Goal: Task Accomplishment & Management: Complete application form

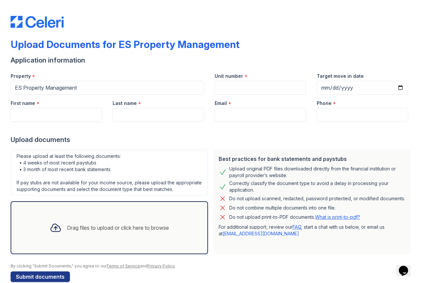
click at [108, 222] on div "Drag files to upload or click here to browse" at bounding box center [109, 227] width 197 height 53
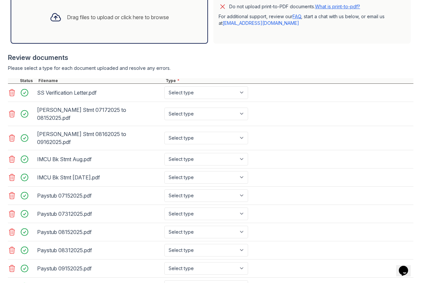
scroll to position [265, 0]
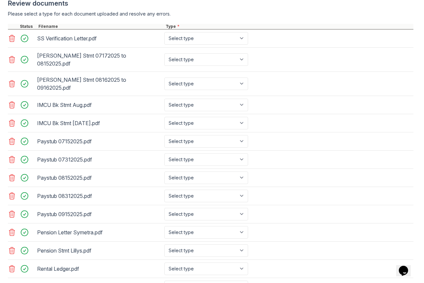
click at [14, 42] on icon at bounding box center [12, 38] width 6 height 7
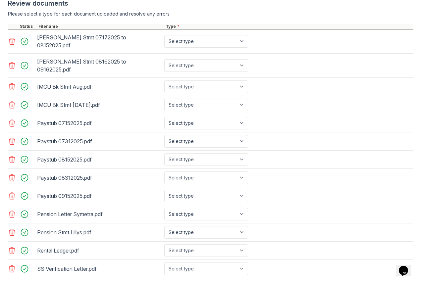
drag, startPoint x: 14, startPoint y: 64, endPoint x: 11, endPoint y: 65, distance: 3.4
click at [15, 64] on icon at bounding box center [12, 66] width 8 height 8
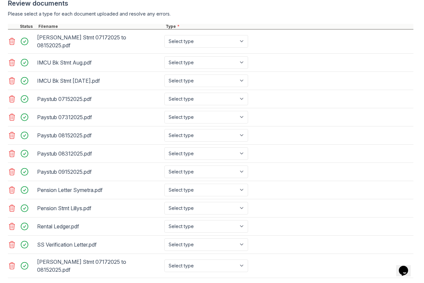
click at [11, 80] on icon at bounding box center [12, 80] width 6 height 7
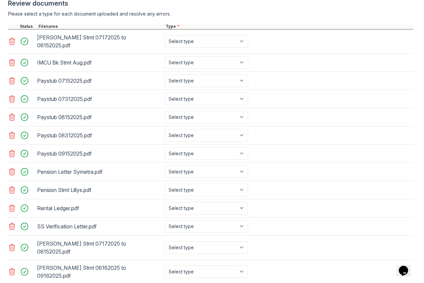
click at [11, 98] on icon at bounding box center [12, 99] width 8 height 8
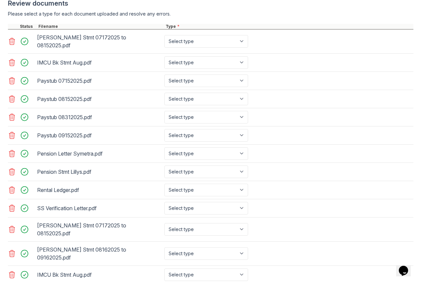
click at [13, 116] on icon at bounding box center [12, 117] width 8 height 8
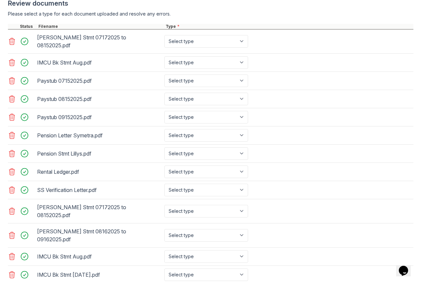
click at [13, 135] on icon at bounding box center [12, 135] width 8 height 8
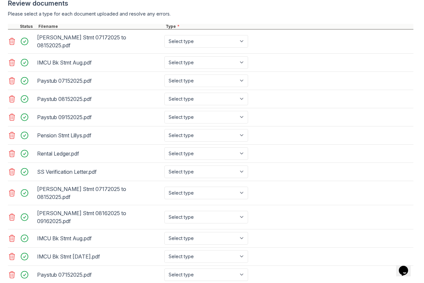
click at [10, 154] on icon at bounding box center [12, 153] width 6 height 7
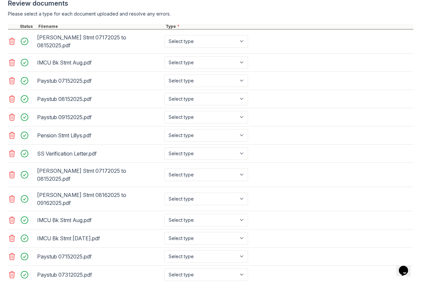
click at [14, 171] on icon at bounding box center [12, 175] width 8 height 8
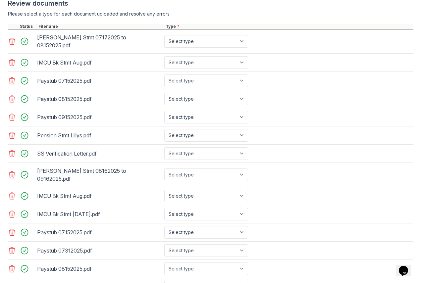
click at [12, 193] on icon at bounding box center [12, 196] width 6 height 7
click at [12, 210] on icon at bounding box center [12, 214] width 8 height 8
drag, startPoint x: 11, startPoint y: 192, endPoint x: 11, endPoint y: 186, distance: 6.0
click at [11, 193] on icon at bounding box center [12, 196] width 6 height 7
click at [11, 171] on icon at bounding box center [12, 174] width 6 height 7
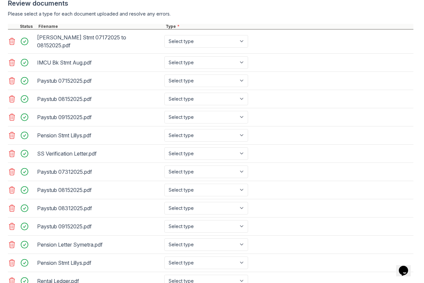
click at [13, 136] on icon at bounding box center [12, 135] width 8 height 8
click at [11, 119] on icon at bounding box center [12, 117] width 6 height 7
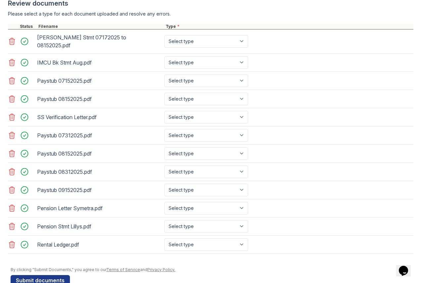
drag, startPoint x: 12, startPoint y: 101, endPoint x: 9, endPoint y: 98, distance: 4.0
click at [12, 100] on icon at bounding box center [12, 99] width 8 height 8
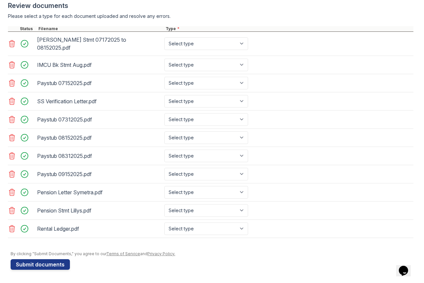
click at [11, 82] on icon at bounding box center [12, 83] width 8 height 8
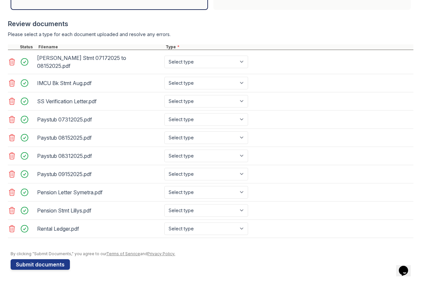
drag, startPoint x: 10, startPoint y: 62, endPoint x: 7, endPoint y: 68, distance: 7.3
click at [9, 63] on icon at bounding box center [12, 62] width 8 height 8
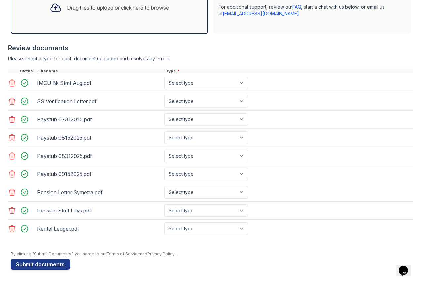
click at [13, 83] on icon at bounding box center [12, 83] width 6 height 7
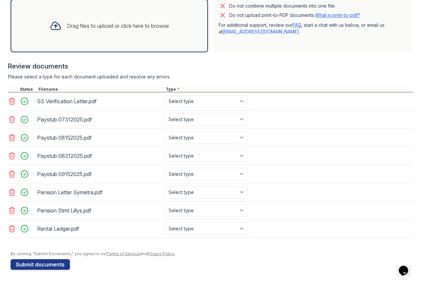
click at [14, 99] on icon at bounding box center [12, 101] width 6 height 7
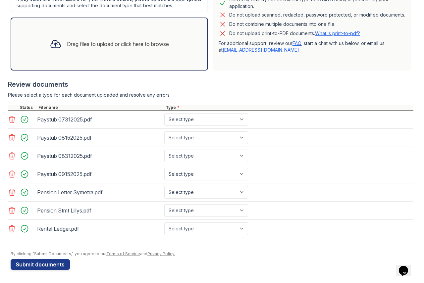
click at [13, 121] on icon at bounding box center [12, 119] width 8 height 8
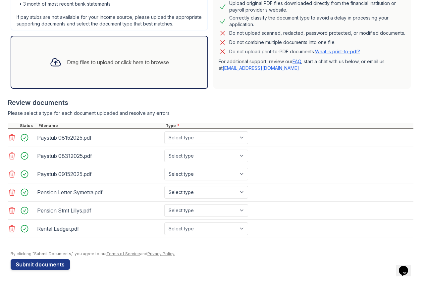
click at [12, 138] on icon at bounding box center [12, 138] width 8 height 8
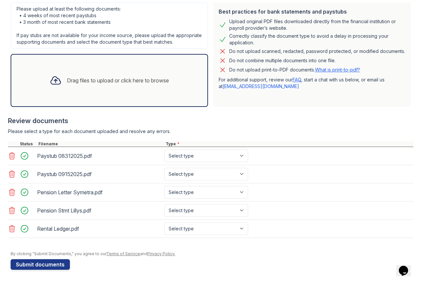
click at [14, 157] on icon at bounding box center [12, 156] width 8 height 8
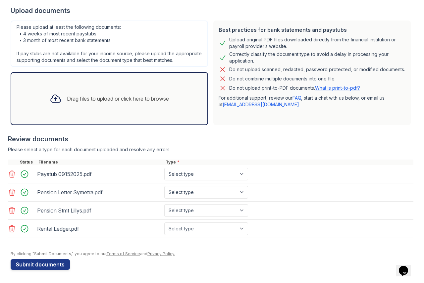
click at [13, 176] on icon at bounding box center [12, 174] width 6 height 7
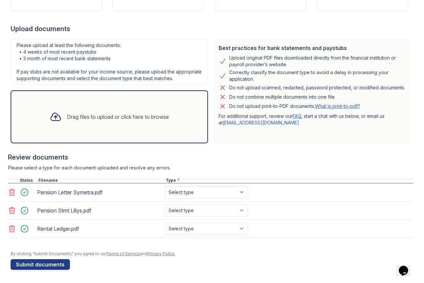
click at [12, 193] on icon at bounding box center [12, 192] width 8 height 8
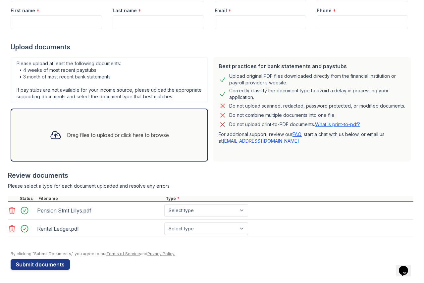
click at [12, 209] on icon at bounding box center [12, 210] width 8 height 8
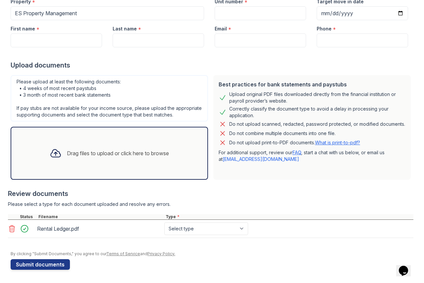
click at [12, 229] on icon at bounding box center [12, 229] width 8 height 8
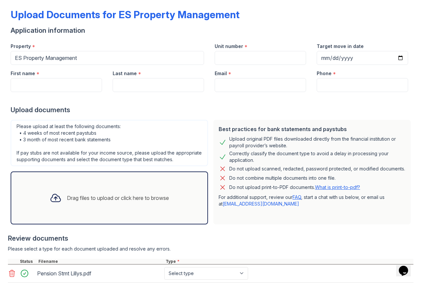
scroll to position [0, 0]
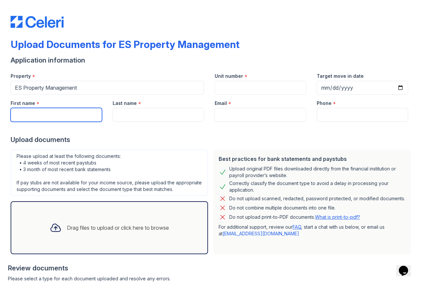
click at [52, 116] on input "First name" at bounding box center [56, 115] width 91 height 14
type input "Sadorlee"
type input "[PERSON_NAME]"
type input "[EMAIL_ADDRESS][DOMAIN_NAME]"
type input "3174178222"
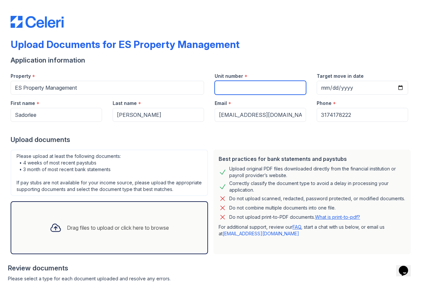
click at [240, 83] on input "Unit number" at bounding box center [259, 88] width 91 height 14
type input "[STREET_ADDRESS][PERSON_NAME]"
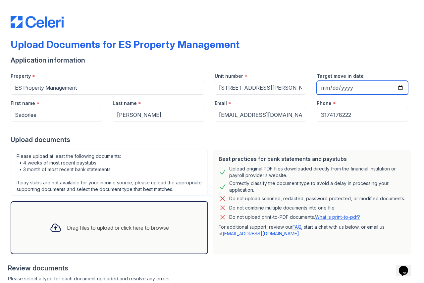
click at [349, 83] on input "Target move in date" at bounding box center [361, 88] width 91 height 14
click at [394, 88] on input "Target move in date" at bounding box center [361, 88] width 91 height 14
type input "[DATE]"
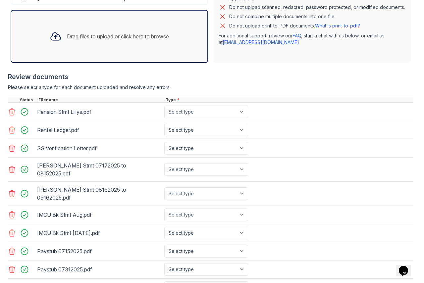
scroll to position [199, 0]
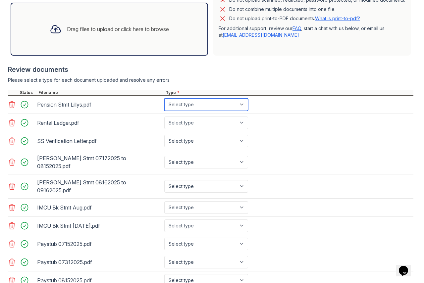
click at [245, 110] on select "Select type Paystub Bank Statement Offer Letter Tax Documents Benefit Award Let…" at bounding box center [206, 104] width 84 height 13
select select "benefit_award_letter"
click at [164, 105] on select "Select type Paystub Bank Statement Offer Letter Tax Documents Benefit Award Let…" at bounding box center [206, 104] width 84 height 13
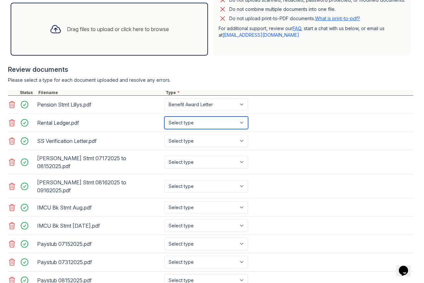
click at [245, 129] on select "Select type Paystub Bank Statement Offer Letter Tax Documents Benefit Award Let…" at bounding box center [206, 122] width 84 height 13
select select "other"
click at [164, 123] on select "Select type Paystub Bank Statement Offer Letter Tax Documents Benefit Award Let…" at bounding box center [206, 122] width 84 height 13
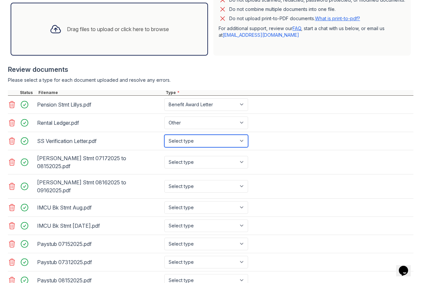
click at [243, 147] on select "Select type Paystub Bank Statement Offer Letter Tax Documents Benefit Award Let…" at bounding box center [206, 141] width 84 height 13
select select "benefit_award_letter"
click at [164, 141] on select "Select type Paystub Bank Statement Offer Letter Tax Documents Benefit Award Let…" at bounding box center [206, 141] width 84 height 13
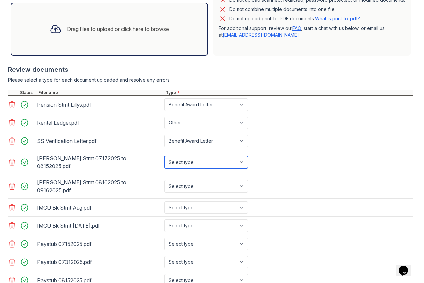
click at [243, 164] on select "Select type Paystub Bank Statement Offer Letter Tax Documents Benefit Award Let…" at bounding box center [206, 162] width 84 height 13
select select "bank_statement"
click at [164, 159] on select "Select type Paystub Bank Statement Offer Letter Tax Documents Benefit Award Let…" at bounding box center [206, 162] width 84 height 13
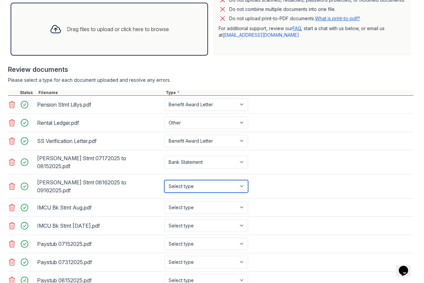
click at [245, 183] on select "Select type Paystub Bank Statement Offer Letter Tax Documents Benefit Award Let…" at bounding box center [206, 186] width 84 height 13
select select "bank_statement"
click at [164, 180] on select "Select type Paystub Bank Statement Offer Letter Tax Documents Benefit Award Let…" at bounding box center [206, 186] width 84 height 13
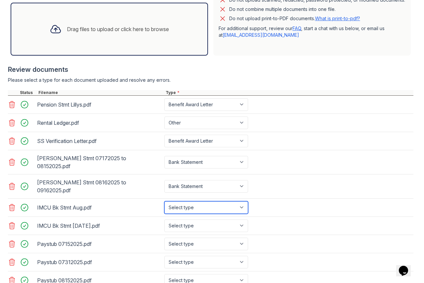
click at [244, 201] on select "Select type Paystub Bank Statement Offer Letter Tax Documents Benefit Award Let…" at bounding box center [206, 207] width 84 height 13
select select "bank_statement"
click at [164, 201] on select "Select type Paystub Bank Statement Offer Letter Tax Documents Benefit Award Let…" at bounding box center [206, 207] width 84 height 13
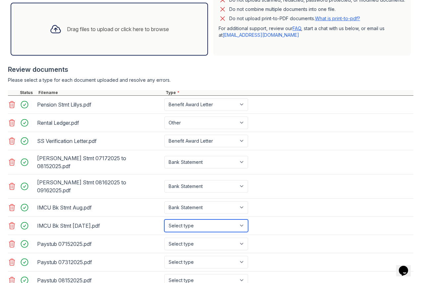
click at [241, 219] on select "Select type Paystub Bank Statement Offer Letter Tax Documents Benefit Award Let…" at bounding box center [206, 225] width 84 height 13
select select "bank_statement"
click at [164, 219] on select "Select type Paystub Bank Statement Offer Letter Tax Documents Benefit Award Let…" at bounding box center [206, 225] width 84 height 13
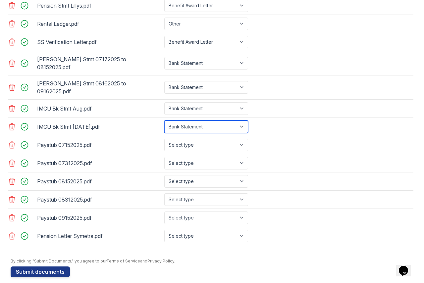
scroll to position [298, 0]
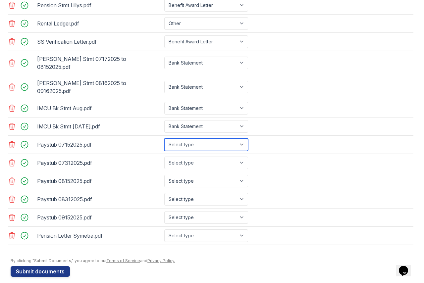
click at [245, 138] on select "Select type Paystub Bank Statement Offer Letter Tax Documents Benefit Award Let…" at bounding box center [206, 144] width 84 height 13
select select "paystub"
click at [164, 138] on select "Select type Paystub Bank Statement Offer Letter Tax Documents Benefit Award Let…" at bounding box center [206, 144] width 84 height 13
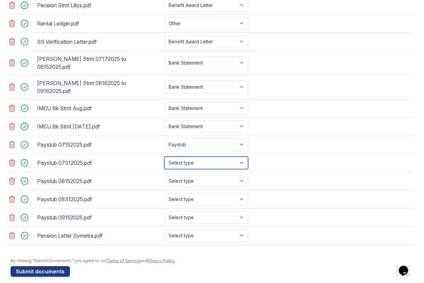
click at [245, 157] on select "Select type Paystub Bank Statement Offer Letter Tax Documents Benefit Award Let…" at bounding box center [206, 163] width 84 height 13
select select "paystub"
click at [164, 157] on select "Select type Paystub Bank Statement Offer Letter Tax Documents Benefit Award Let…" at bounding box center [206, 163] width 84 height 13
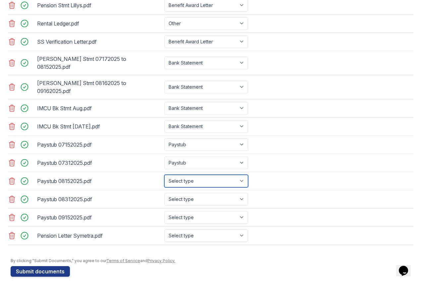
click at [228, 175] on select "Select type Paystub Bank Statement Offer Letter Tax Documents Benefit Award Let…" at bounding box center [206, 181] width 84 height 13
select select "paystub"
click at [164, 175] on select "Select type Paystub Bank Statement Offer Letter Tax Documents Benefit Award Let…" at bounding box center [206, 181] width 84 height 13
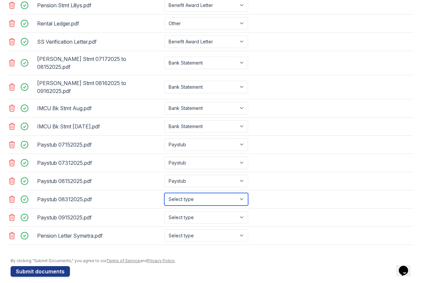
click at [215, 193] on select "Select type Paystub Bank Statement Offer Letter Tax Documents Benefit Award Let…" at bounding box center [206, 199] width 84 height 13
select select "paystub"
click at [164, 193] on select "Select type Paystub Bank Statement Offer Letter Tax Documents Benefit Award Let…" at bounding box center [206, 199] width 84 height 13
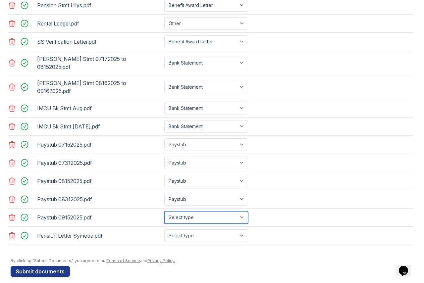
click at [219, 217] on select "Select type Paystub Bank Statement Offer Letter Tax Documents Benefit Award Let…" at bounding box center [206, 217] width 84 height 13
select select "paystub"
click at [164, 211] on select "Select type Paystub Bank Statement Offer Letter Tax Documents Benefit Award Let…" at bounding box center [206, 217] width 84 height 13
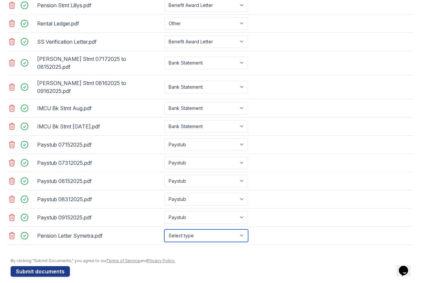
click at [243, 229] on select "Select type Paystub Bank Statement Offer Letter Tax Documents Benefit Award Let…" at bounding box center [206, 235] width 84 height 13
select select "benefit_award_letter"
click at [164, 229] on select "Select type Paystub Bank Statement Offer Letter Tax Documents Benefit Award Let…" at bounding box center [206, 235] width 84 height 13
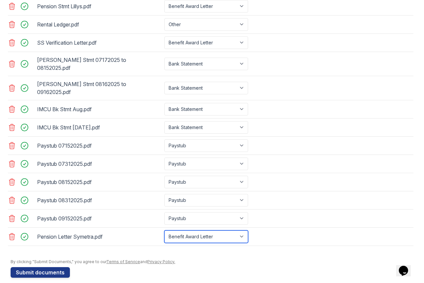
scroll to position [299, 0]
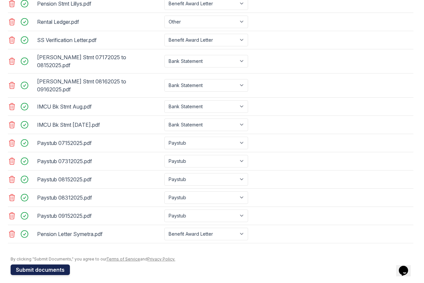
click at [54, 265] on button "Submit documents" at bounding box center [40, 269] width 59 height 11
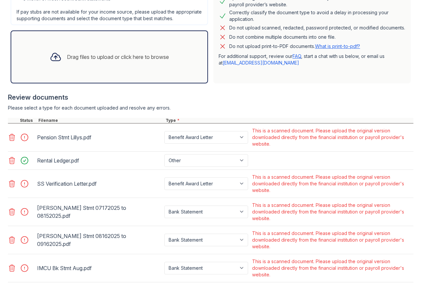
scroll to position [172, 0]
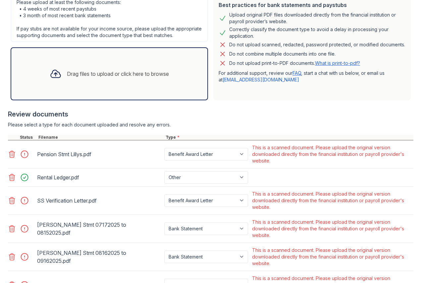
click at [13, 158] on icon at bounding box center [12, 154] width 6 height 7
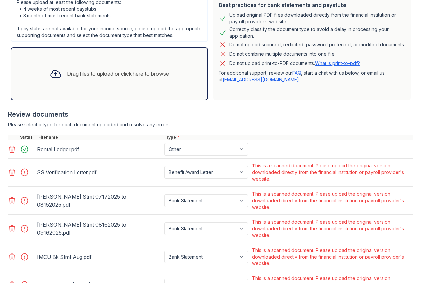
click at [14, 176] on icon at bounding box center [12, 172] width 8 height 8
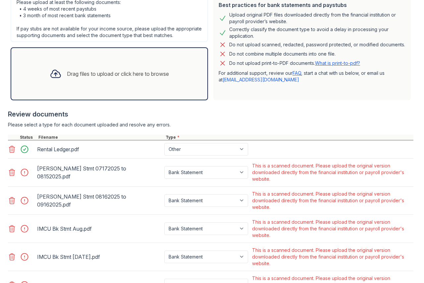
click at [11, 153] on icon at bounding box center [12, 149] width 6 height 7
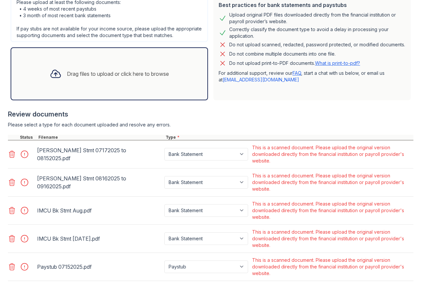
click at [12, 158] on icon at bounding box center [12, 154] width 8 height 8
click at [12, 186] on icon at bounding box center [12, 182] width 8 height 8
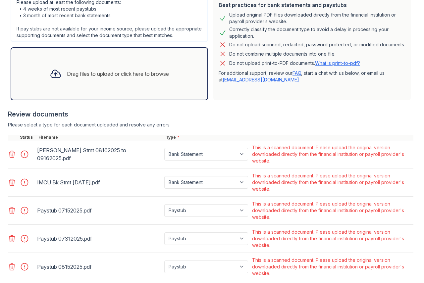
click at [13, 158] on icon at bounding box center [12, 154] width 6 height 7
click at [14, 186] on icon at bounding box center [12, 182] width 8 height 8
click at [11, 158] on icon at bounding box center [12, 154] width 8 height 8
click at [13, 186] on icon at bounding box center [12, 182] width 8 height 8
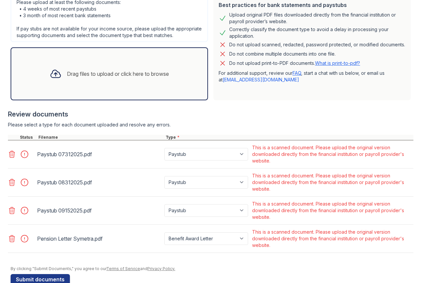
click at [12, 158] on icon at bounding box center [12, 154] width 8 height 8
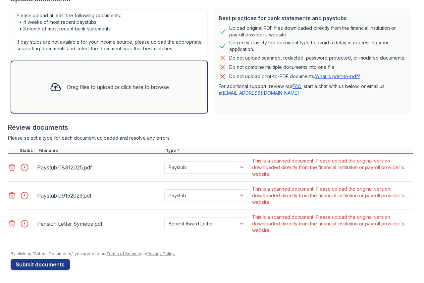
click at [13, 167] on icon at bounding box center [12, 167] width 6 height 7
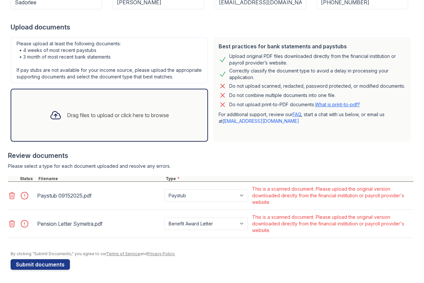
click at [12, 224] on icon at bounding box center [12, 224] width 8 height 8
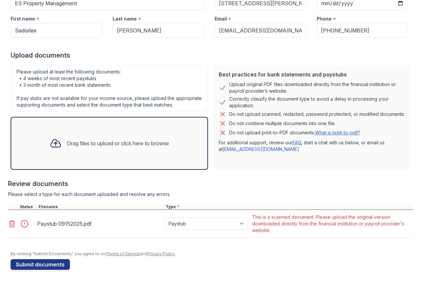
click at [14, 222] on icon at bounding box center [12, 224] width 8 height 8
